Goal: Task Accomplishment & Management: Use online tool/utility

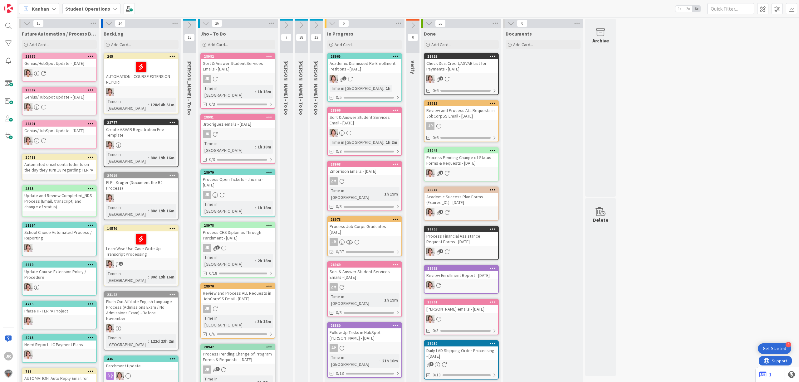
click at [363, 223] on div "Process Job Corps Graduates - [DATE]" at bounding box center [365, 230] width 74 height 14
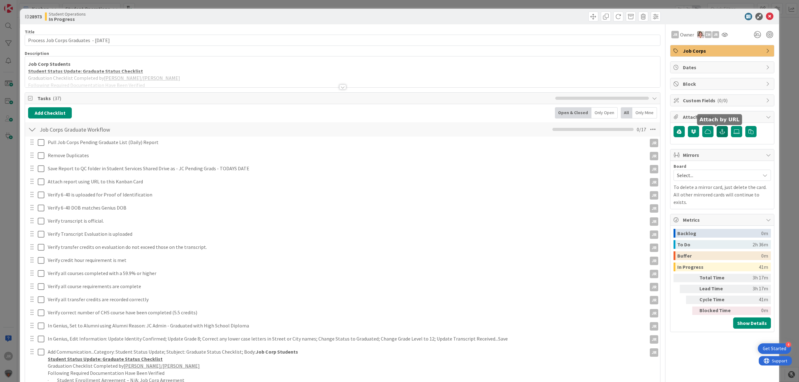
click at [718, 136] on button "button" at bounding box center [722, 131] width 11 height 11
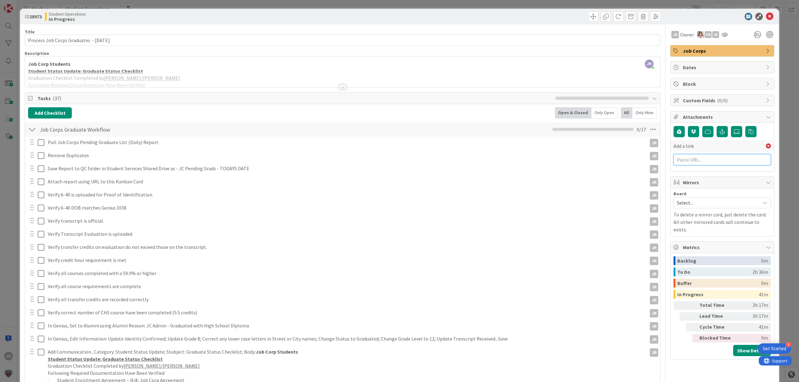
click at [702, 158] on input "text" at bounding box center [722, 159] width 97 height 11
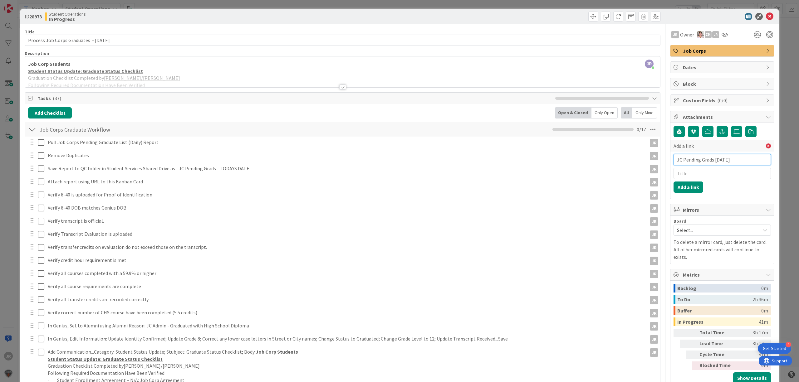
type input "JC Pending Grads [DATE]"
paste input "[URL][DOMAIN_NAME]"
type input "[URL][DOMAIN_NAME]"
click at [679, 190] on button "Add a link" at bounding box center [689, 187] width 30 height 11
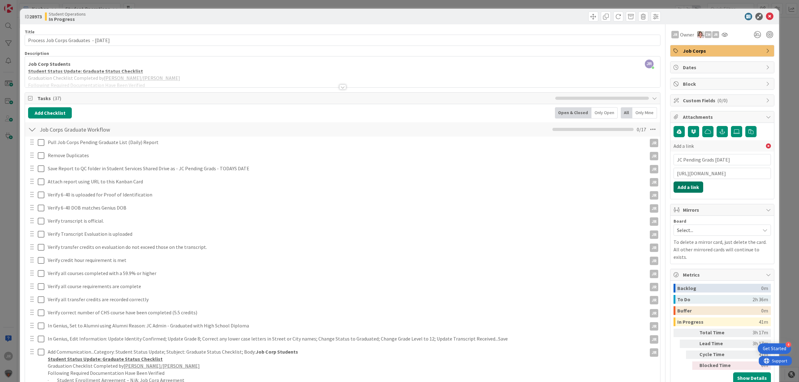
scroll to position [0, 0]
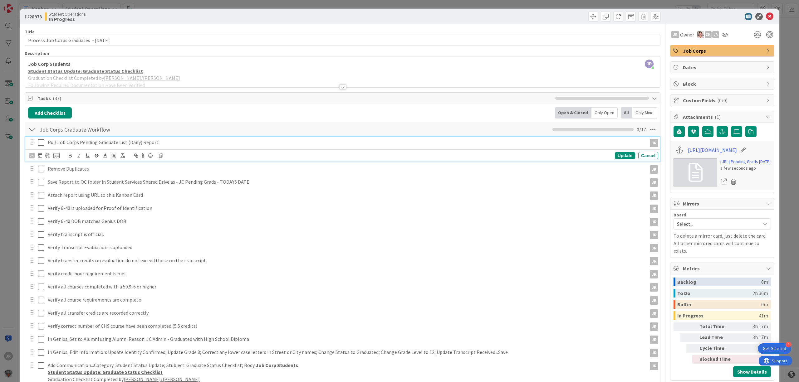
click at [40, 148] on button at bounding box center [41, 143] width 7 height 10
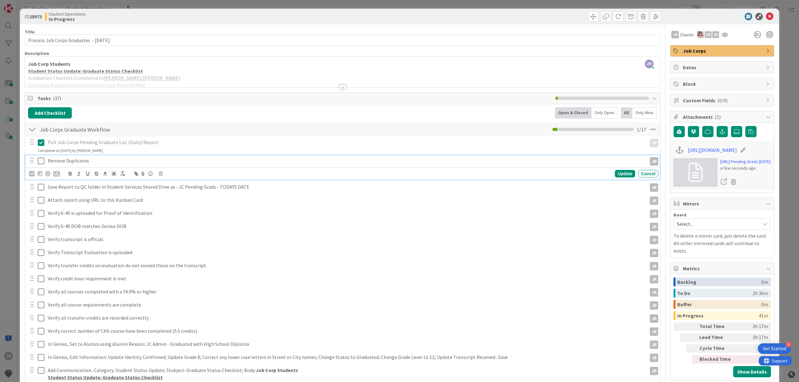
click at [42, 162] on icon at bounding box center [41, 160] width 7 height 7
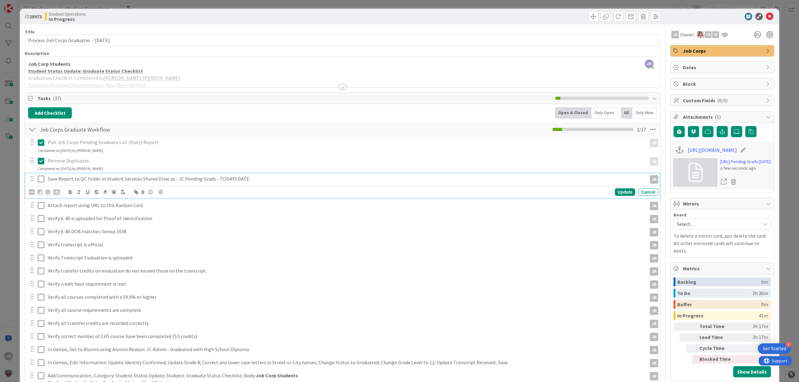
click at [40, 179] on icon at bounding box center [41, 178] width 7 height 7
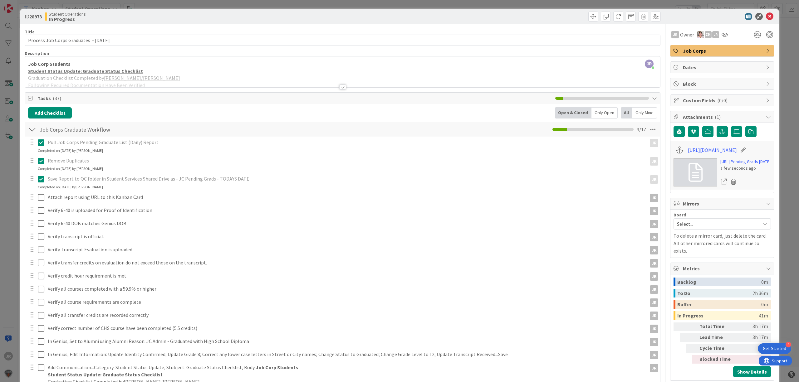
click at [37, 200] on div at bounding box center [36, 197] width 17 height 11
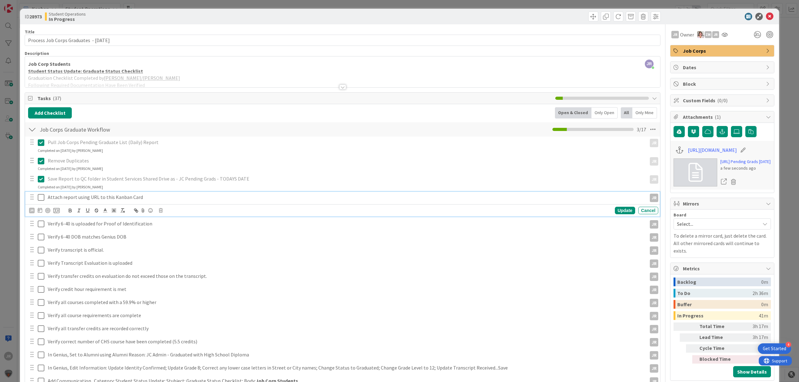
click at [39, 198] on icon at bounding box center [41, 197] width 7 height 7
